Goal: Information Seeking & Learning: Check status

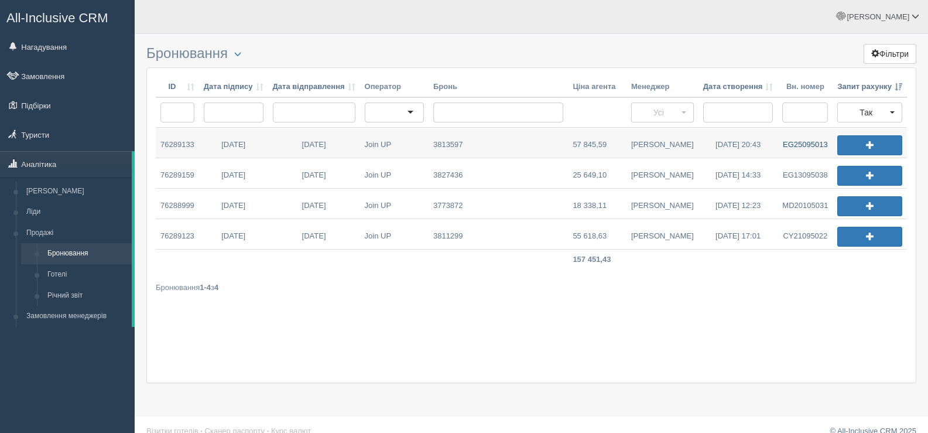
click at [796, 145] on link "EG25095013" at bounding box center [805, 143] width 55 height 30
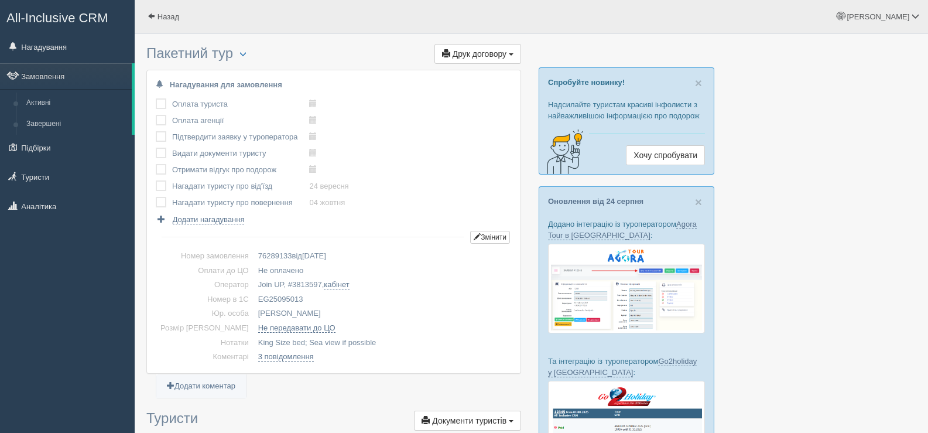
drag, startPoint x: 284, startPoint y: 296, endPoint x: 235, endPoint y: 295, distance: 49.2
click at [254, 295] on td "EG25095013" at bounding box center [383, 299] width 258 height 15
copy td "EG25095013"
